Goal: Transaction & Acquisition: Purchase product/service

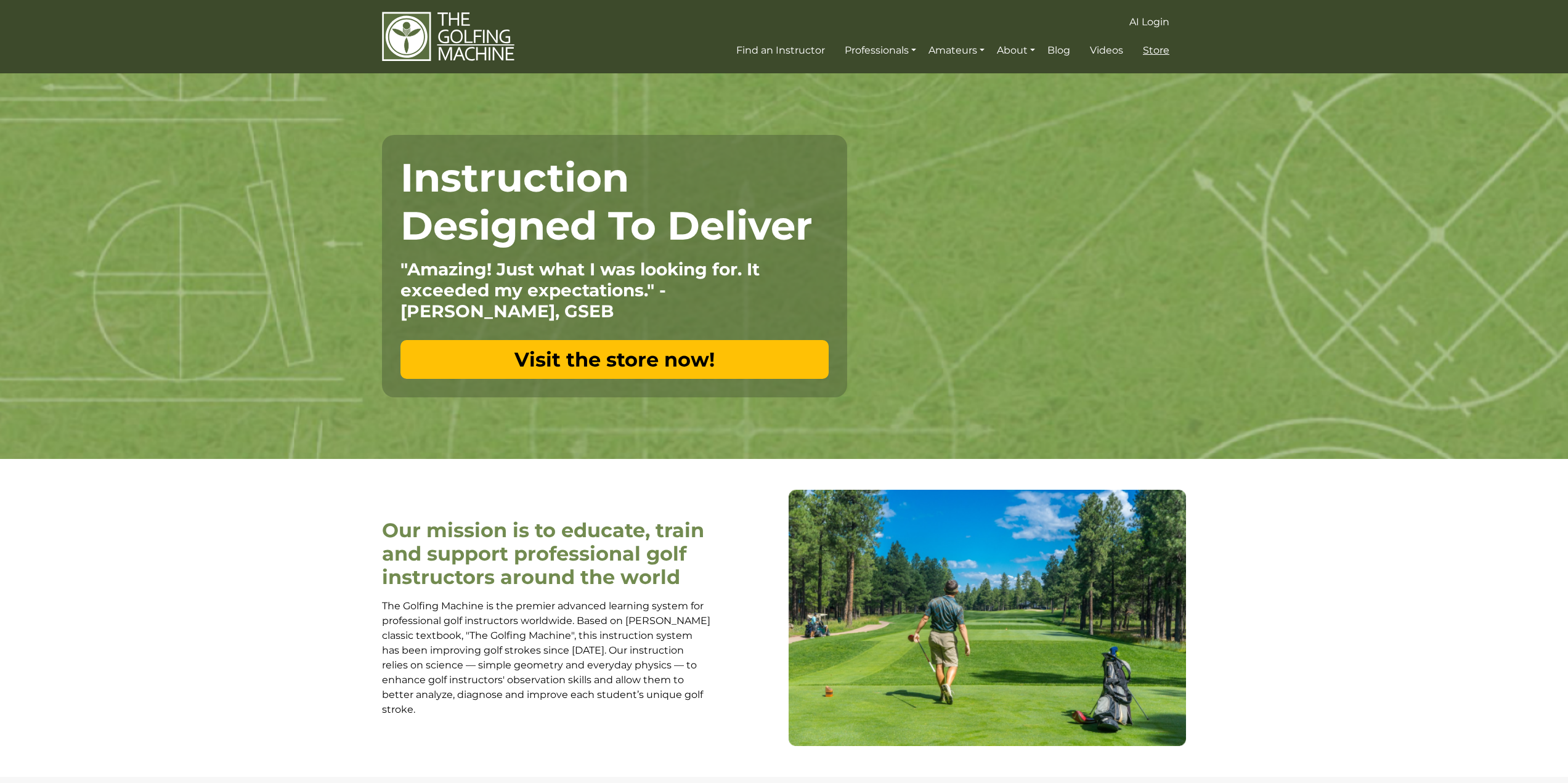
click at [1159, 51] on span "Store" at bounding box center [1156, 50] width 27 height 11
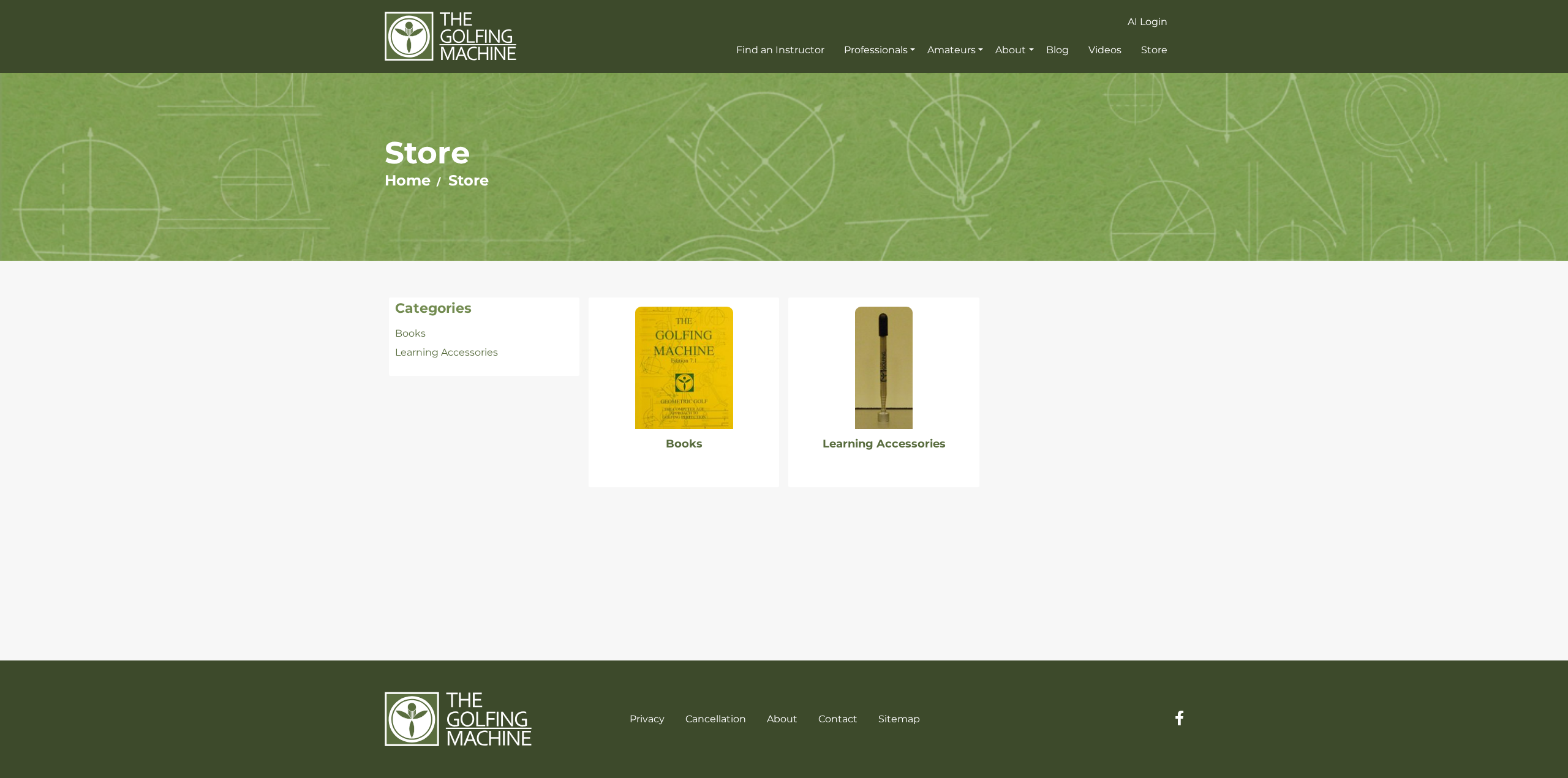
click at [704, 405] on img at bounding box center [684, 367] width 98 height 122
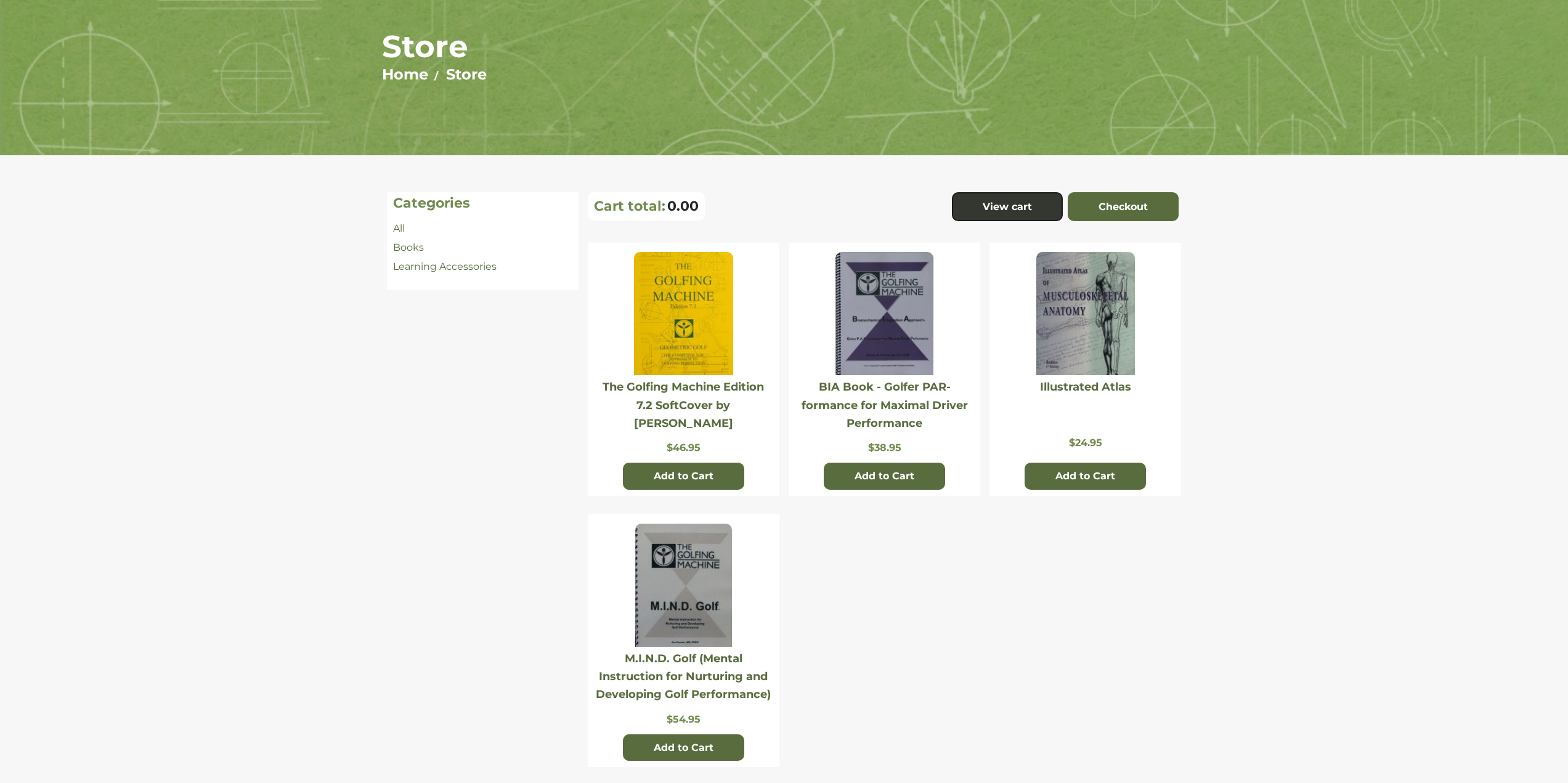
scroll to position [165, 0]
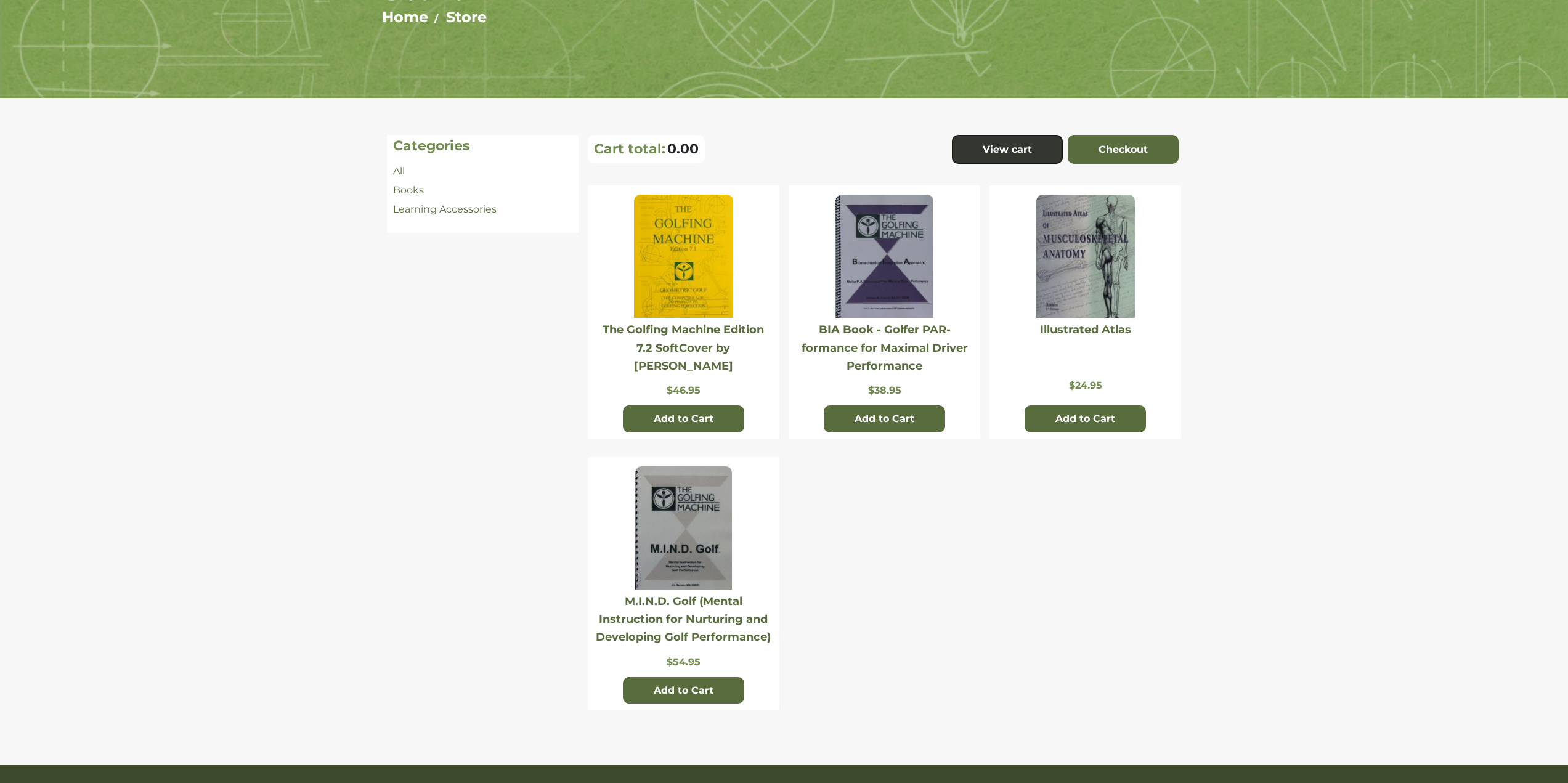
click at [467, 520] on div "Categories All Books Learning Accessories" at bounding box center [482, 432] width 201 height 593
